Goal: Communication & Community: Connect with others

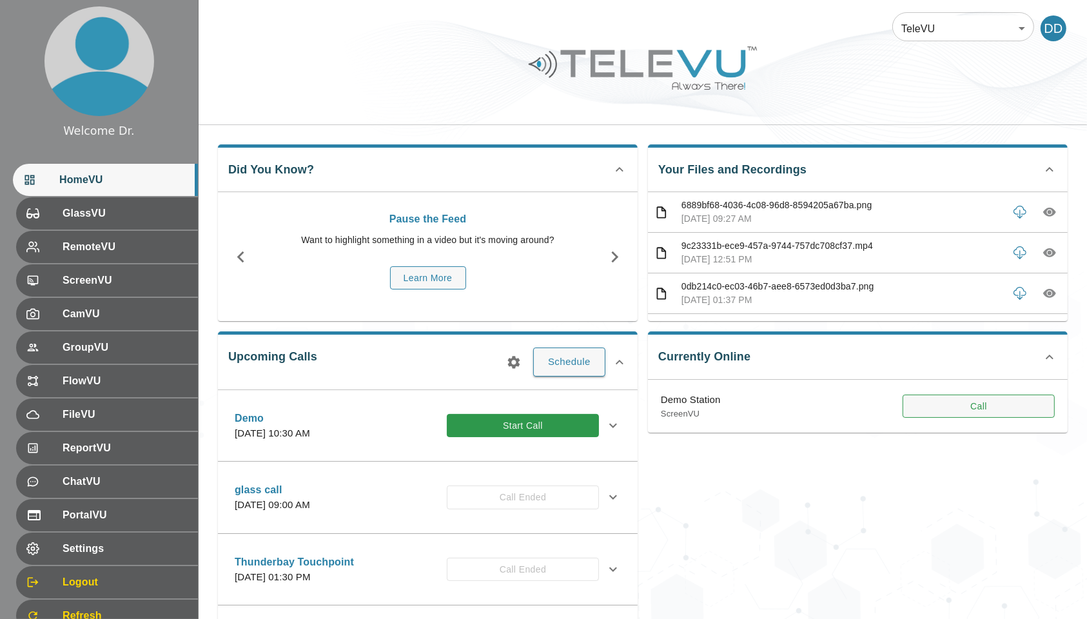
click at [942, 396] on button "Call" at bounding box center [978, 406] width 152 height 24
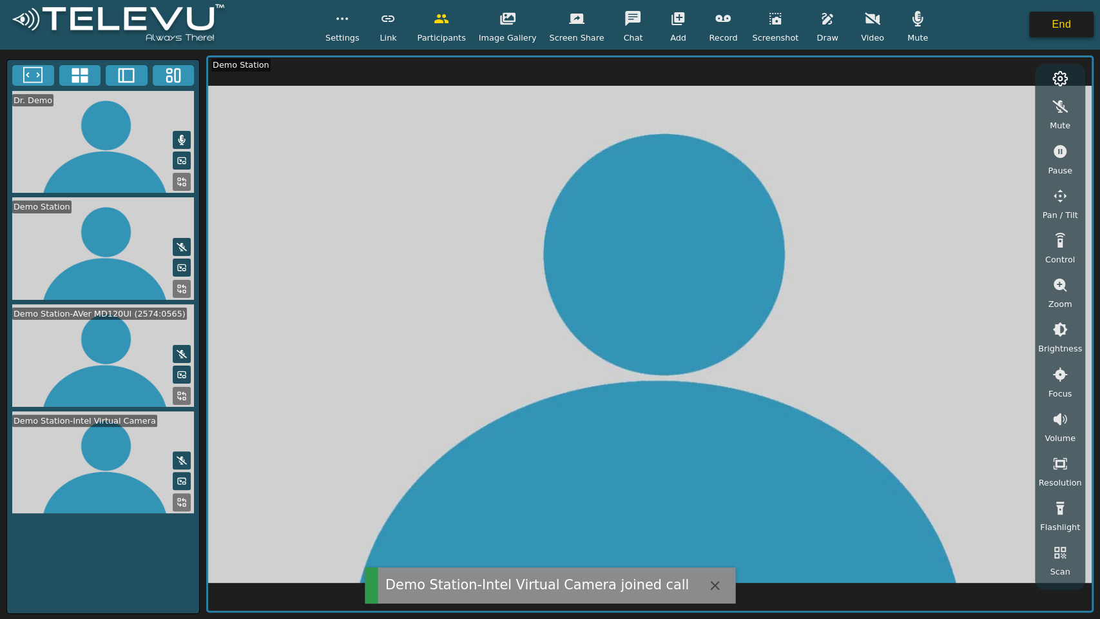
click at [1067, 24] on button "End" at bounding box center [1061, 25] width 64 height 26
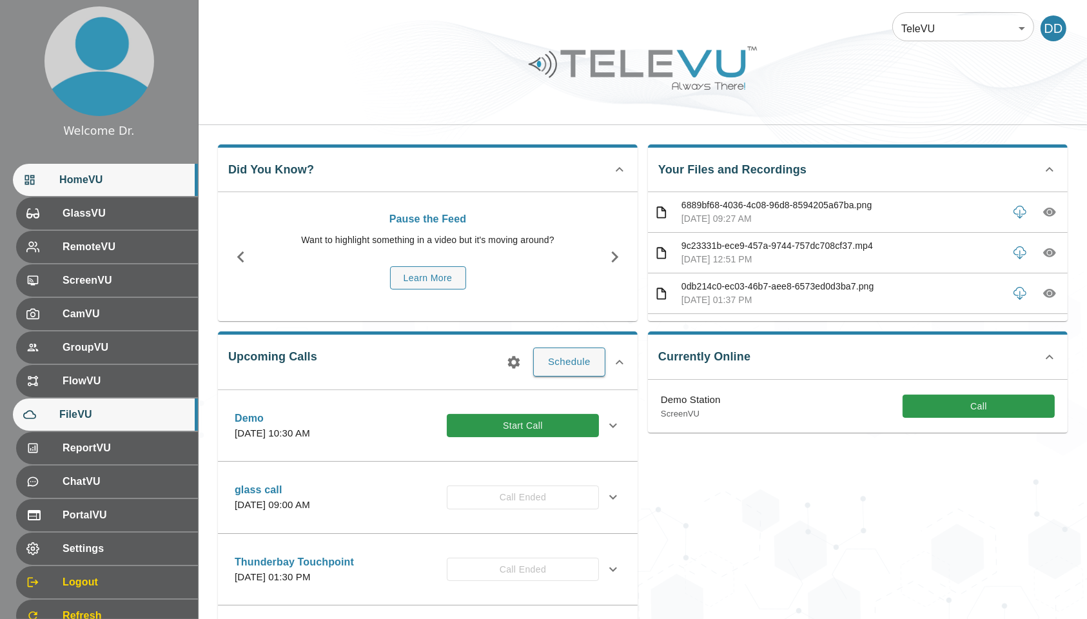
click at [137, 413] on span "FileVU" at bounding box center [123, 414] width 128 height 15
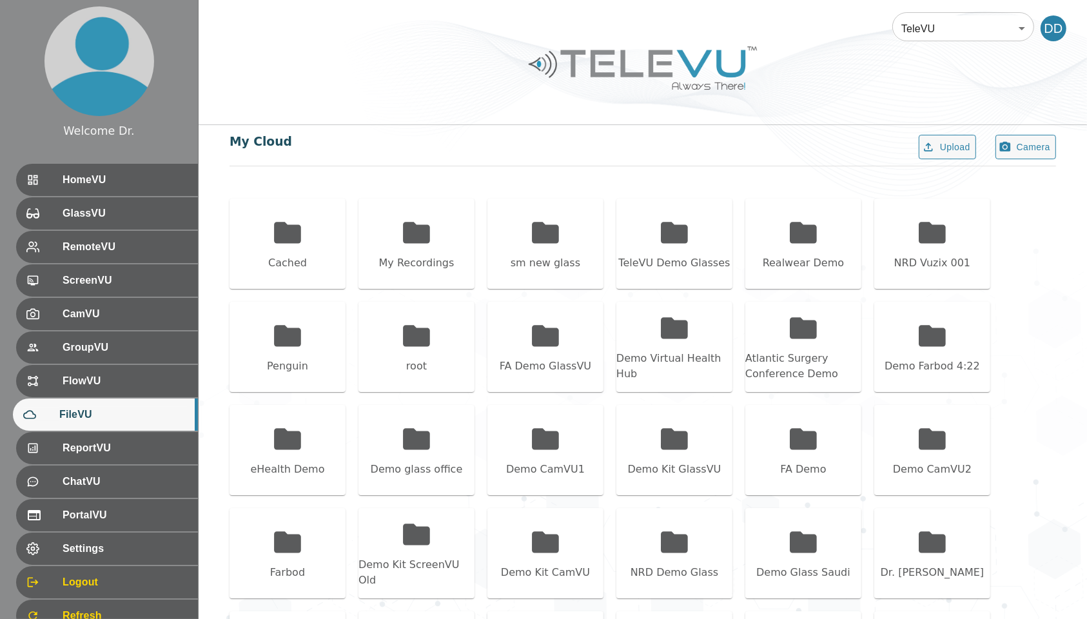
scroll to position [52, 0]
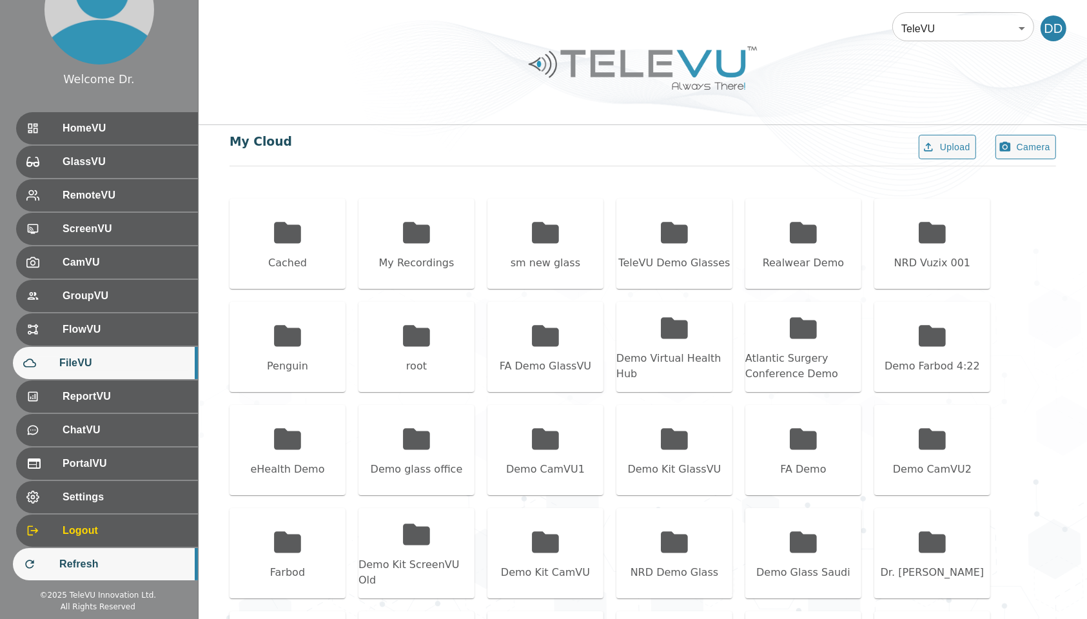
click at [84, 572] on div "Refresh" at bounding box center [105, 564] width 185 height 32
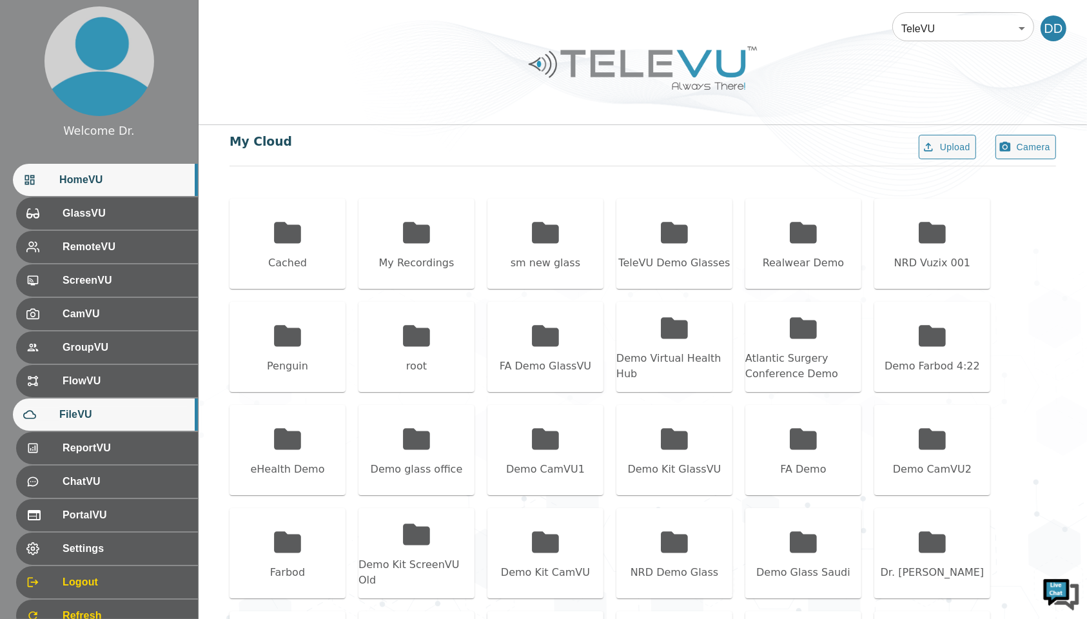
click at [111, 182] on span "HomeVU" at bounding box center [123, 179] width 128 height 15
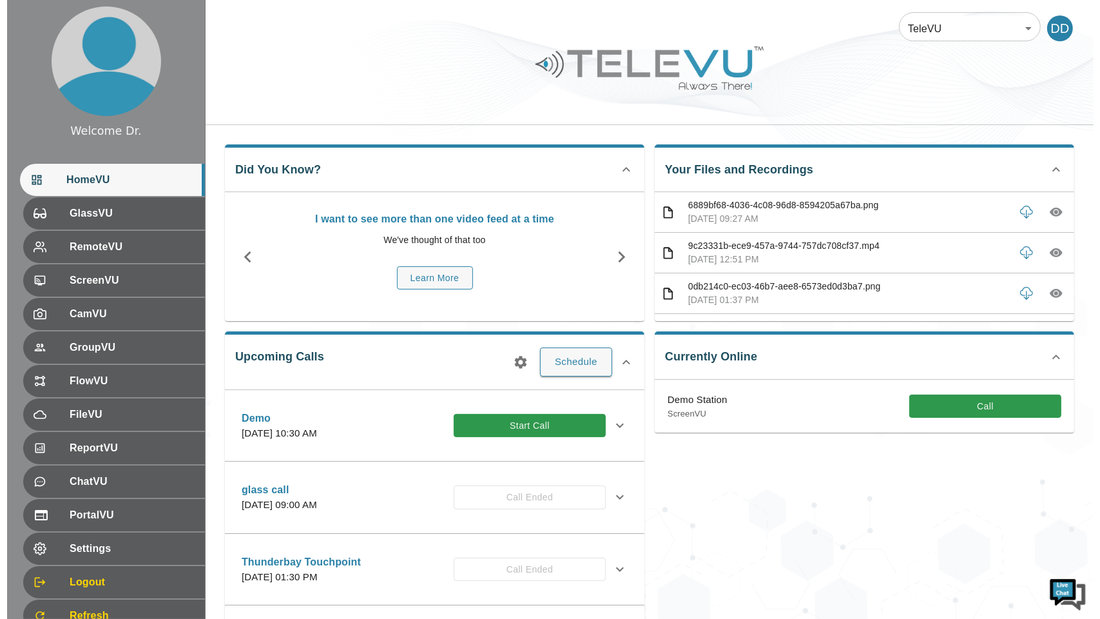
scroll to position [52, 0]
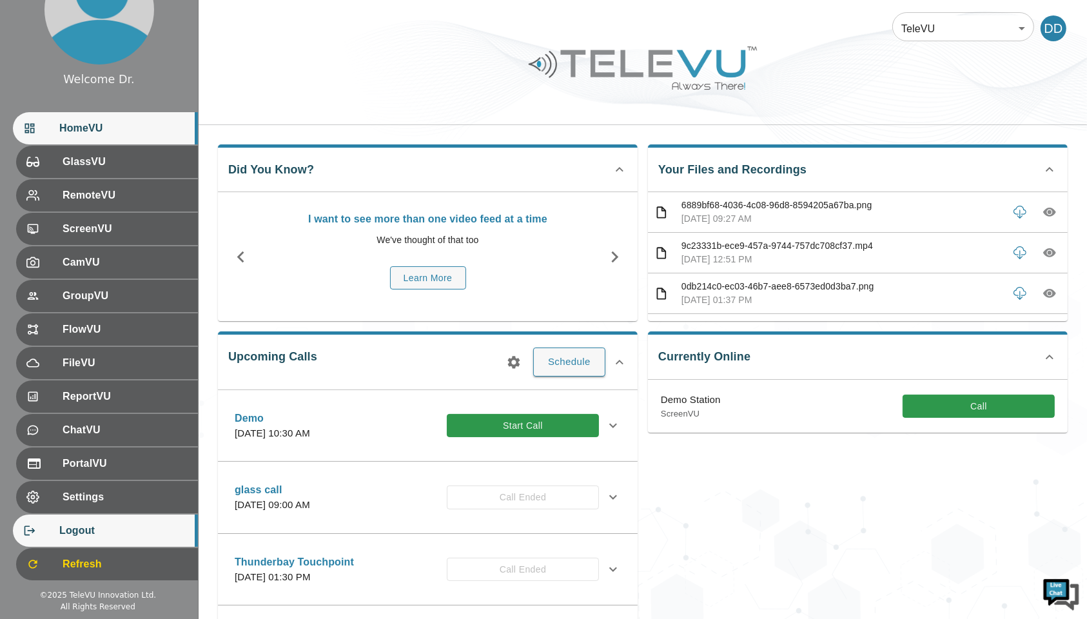
click at [99, 532] on span "Logout" at bounding box center [123, 530] width 128 height 15
